Goal: Use online tool/utility: Utilize a website feature to perform a specific function

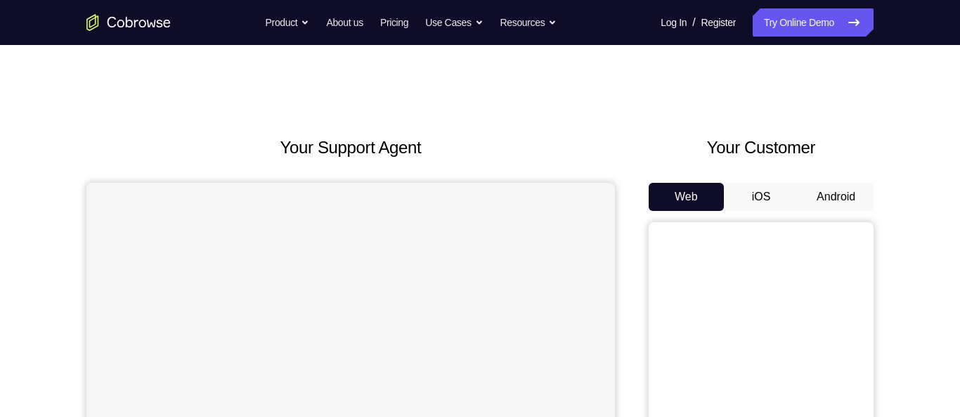
click at [850, 202] on button "Android" at bounding box center [835, 197] width 75 height 28
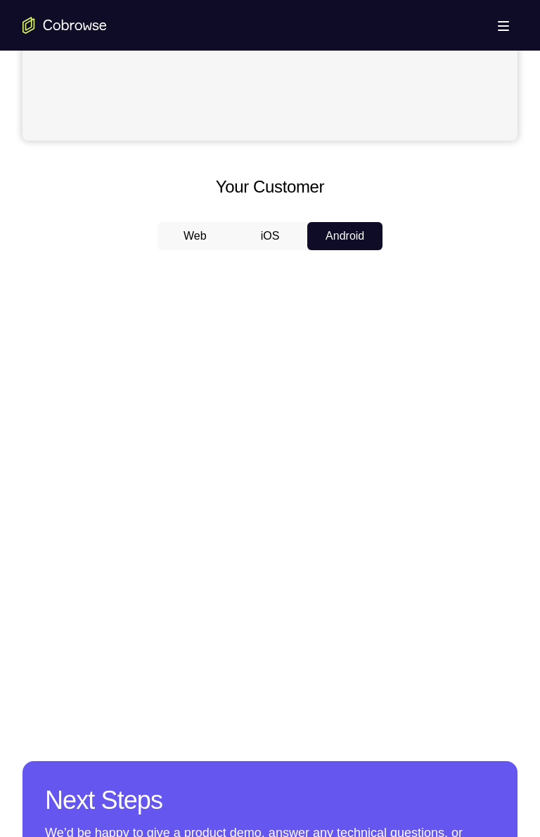
scroll to position [525, 0]
click at [270, 239] on button "iOS" at bounding box center [270, 235] width 75 height 28
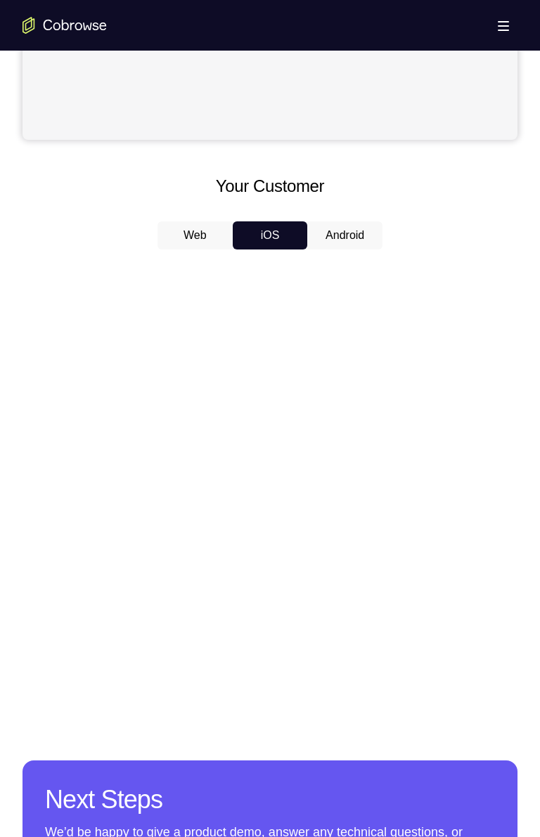
click at [356, 240] on button "Android" at bounding box center [344, 235] width 75 height 28
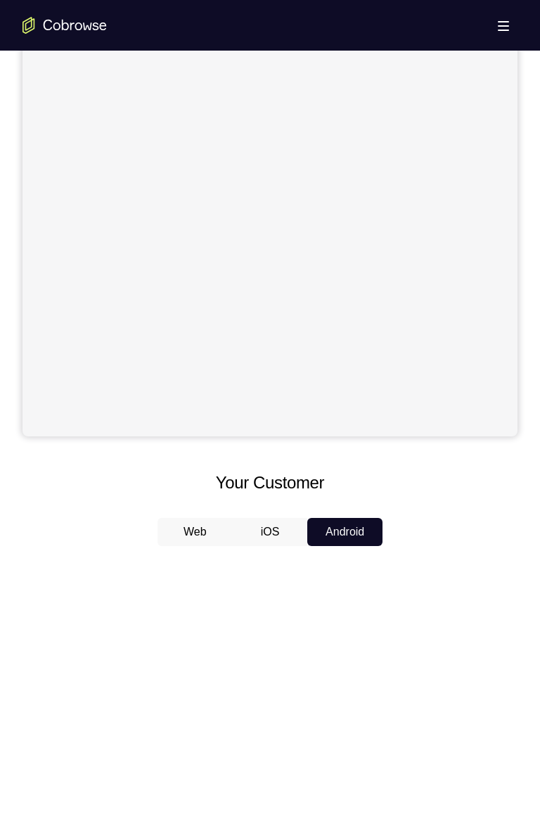
scroll to position [223, 0]
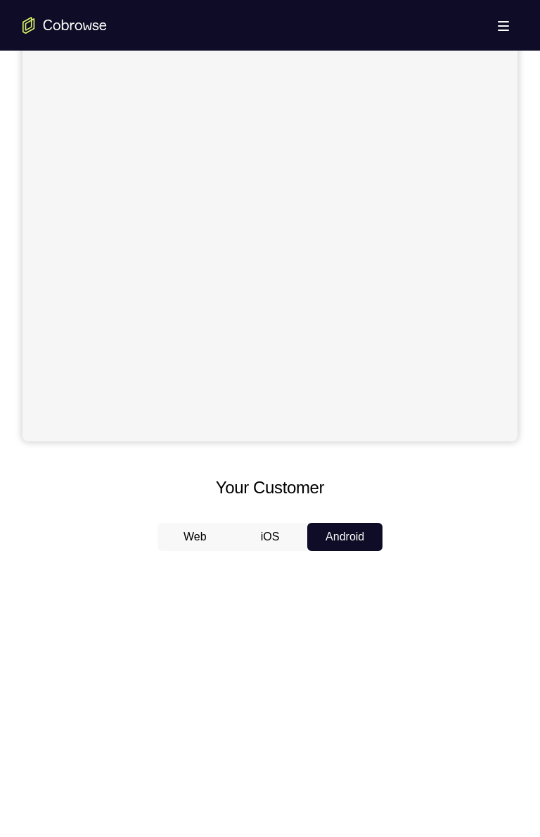
click at [273, 416] on button "iOS" at bounding box center [270, 537] width 75 height 28
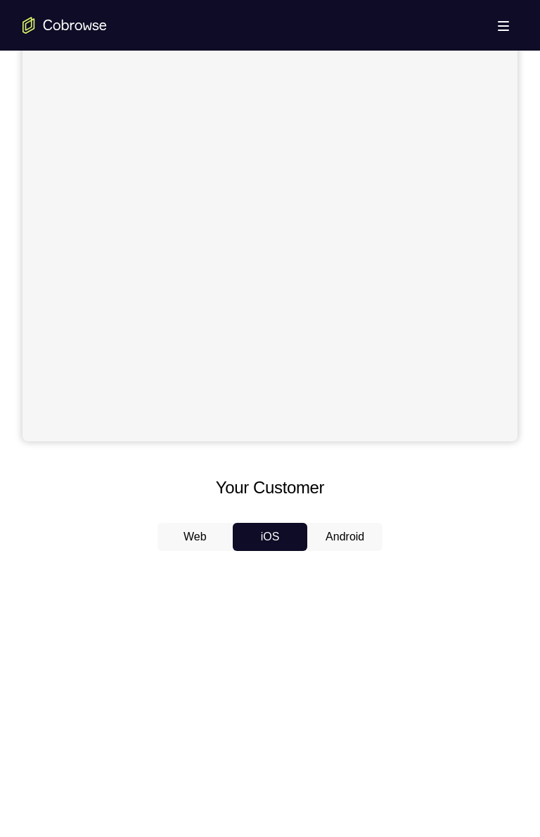
click at [348, 416] on button "Android" at bounding box center [344, 537] width 75 height 28
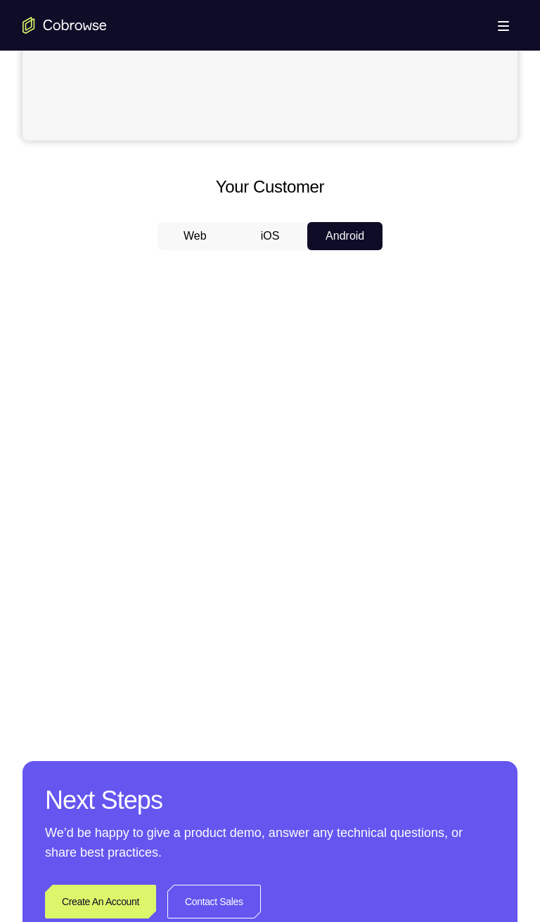
scroll to position [514, 0]
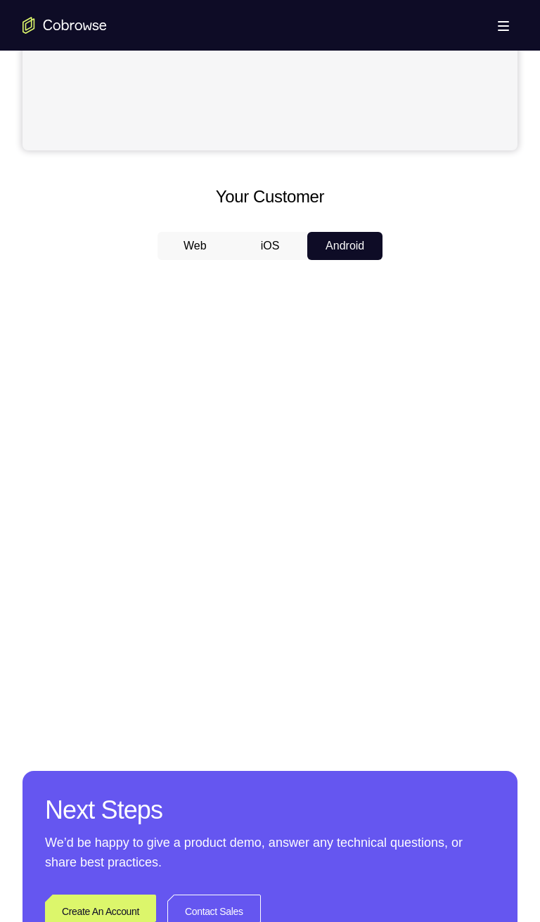
click at [266, 241] on button "iOS" at bounding box center [270, 246] width 75 height 28
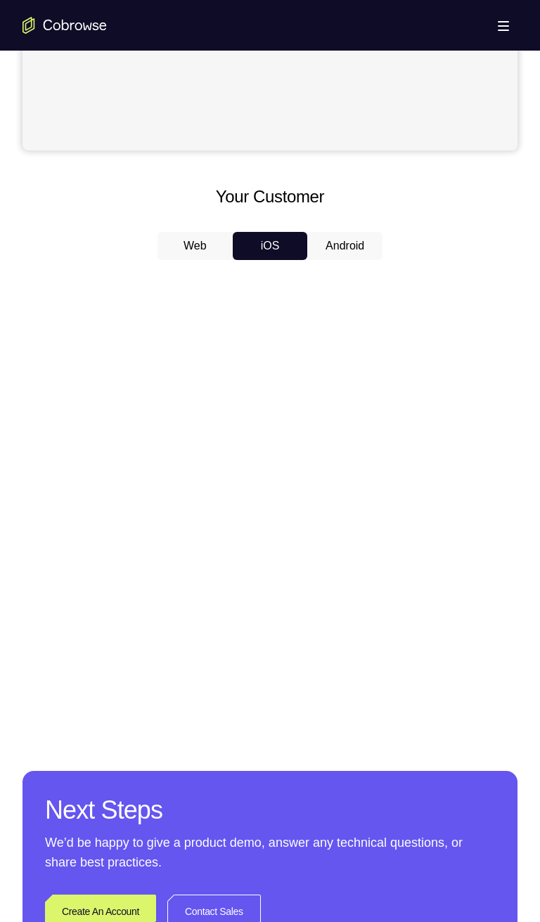
click at [345, 252] on button "Android" at bounding box center [344, 246] width 75 height 28
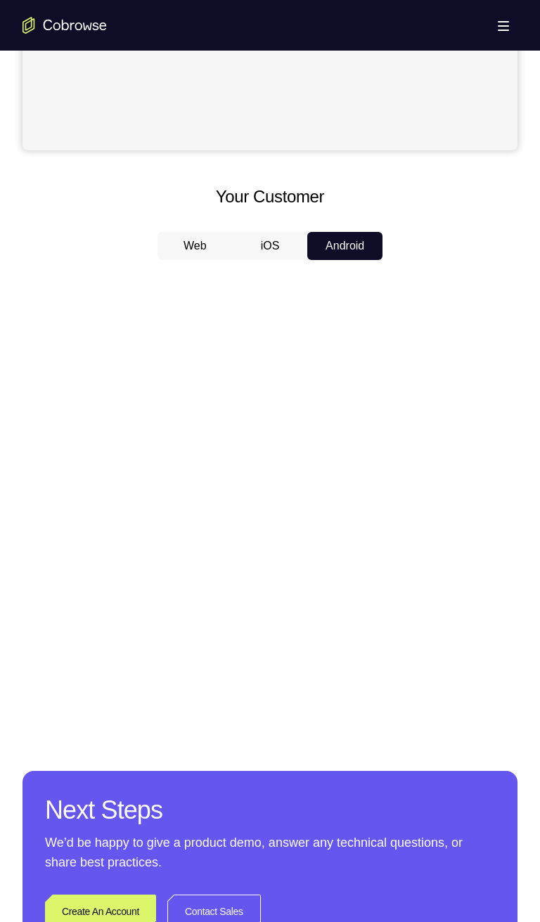
click at [273, 251] on button "iOS" at bounding box center [270, 246] width 75 height 28
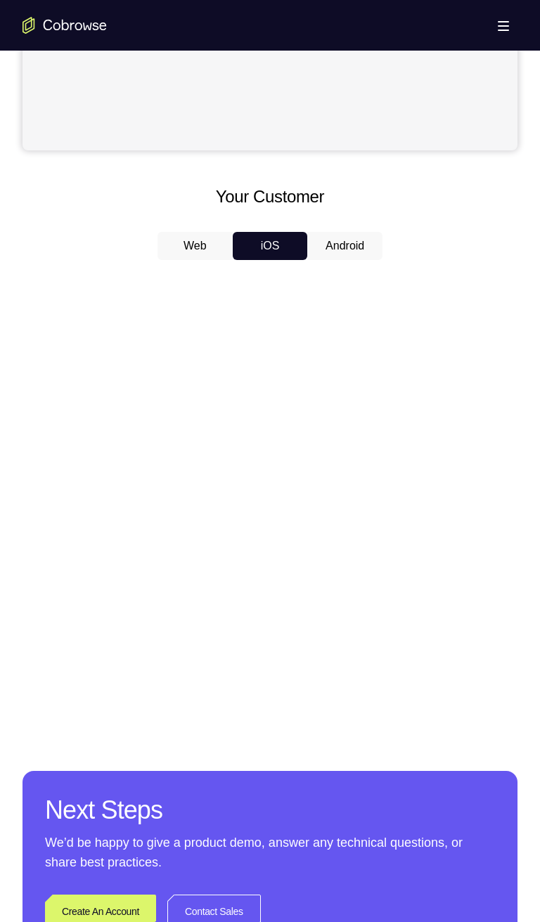
click at [349, 246] on button "Android" at bounding box center [344, 246] width 75 height 28
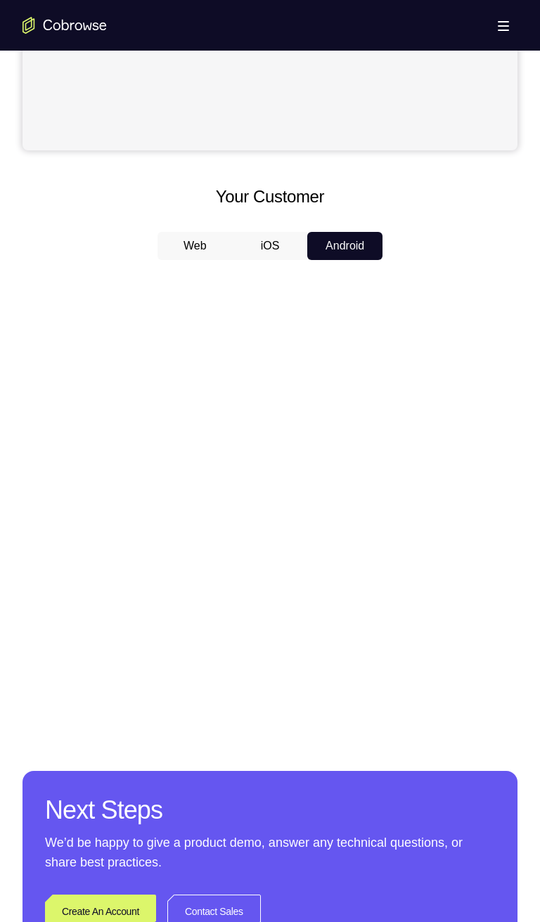
click at [273, 248] on button "iOS" at bounding box center [270, 246] width 75 height 28
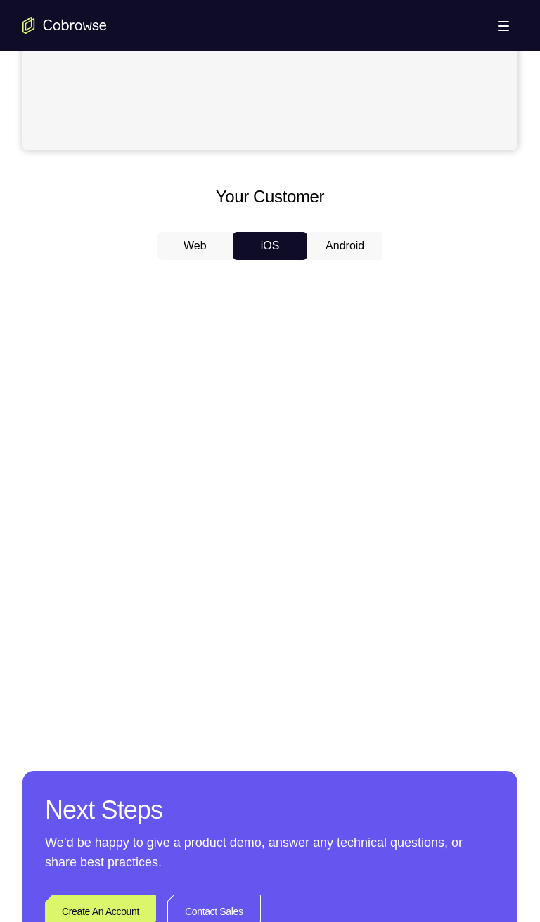
click at [349, 243] on button "Android" at bounding box center [344, 246] width 75 height 28
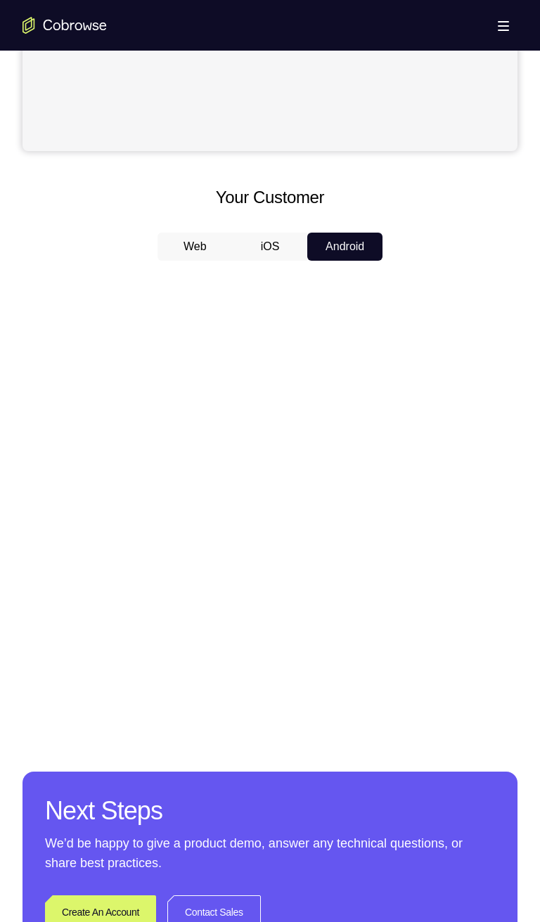
scroll to position [512, 0]
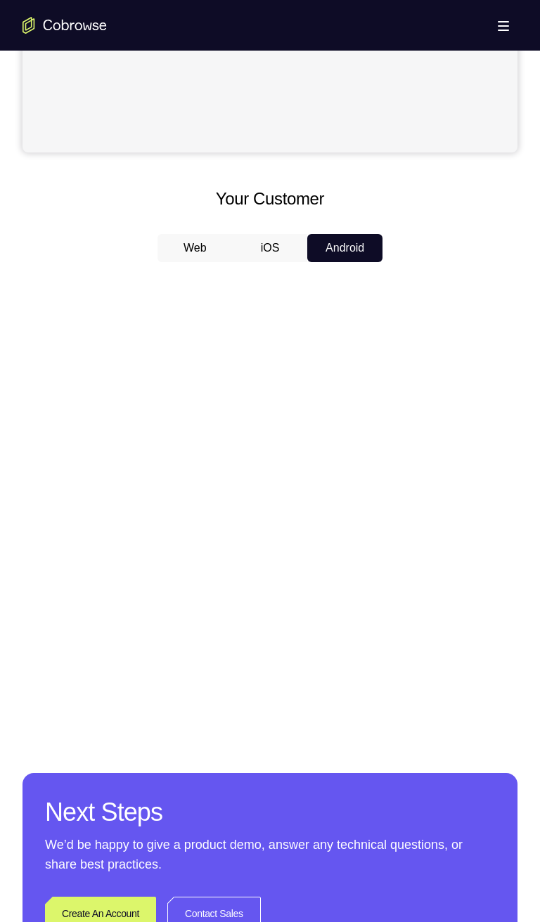
click at [271, 249] on button "iOS" at bounding box center [270, 248] width 75 height 28
